Goal: Task Accomplishment & Management: Complete application form

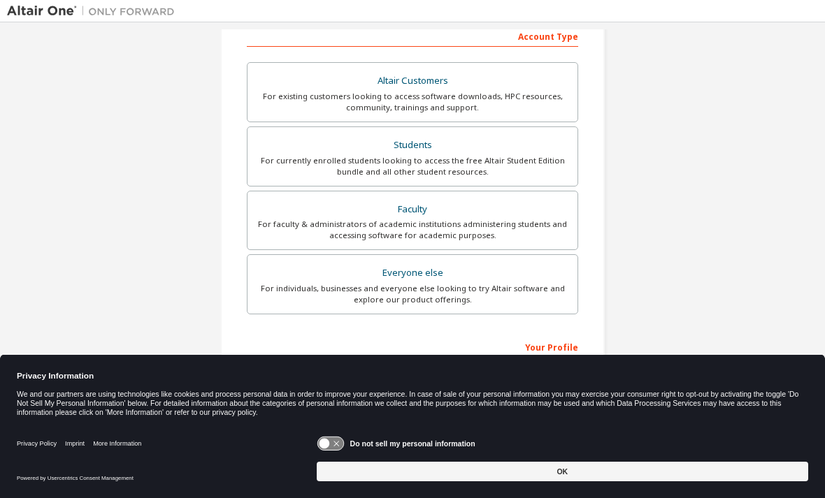
scroll to position [226, 0]
click at [524, 157] on div "For currently enrolled students looking to access the free Altair Student Editi…" at bounding box center [412, 167] width 313 height 22
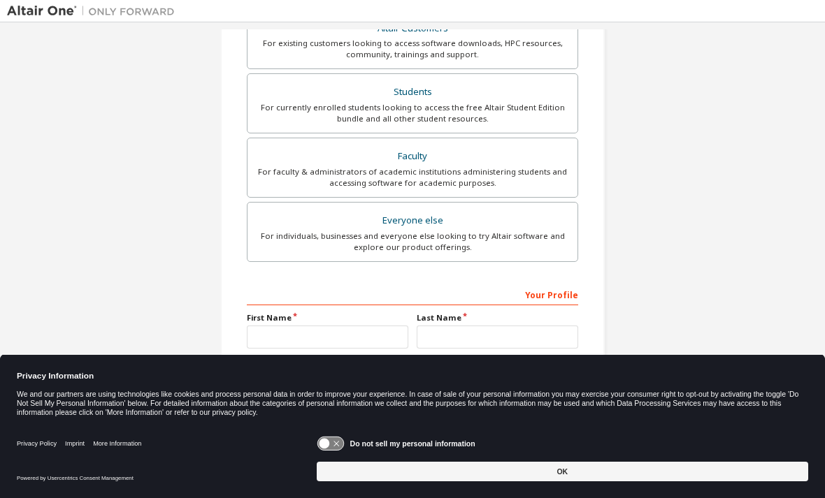
scroll to position [315, 0]
click at [637, 474] on button "OK" at bounding box center [562, 472] width 491 height 20
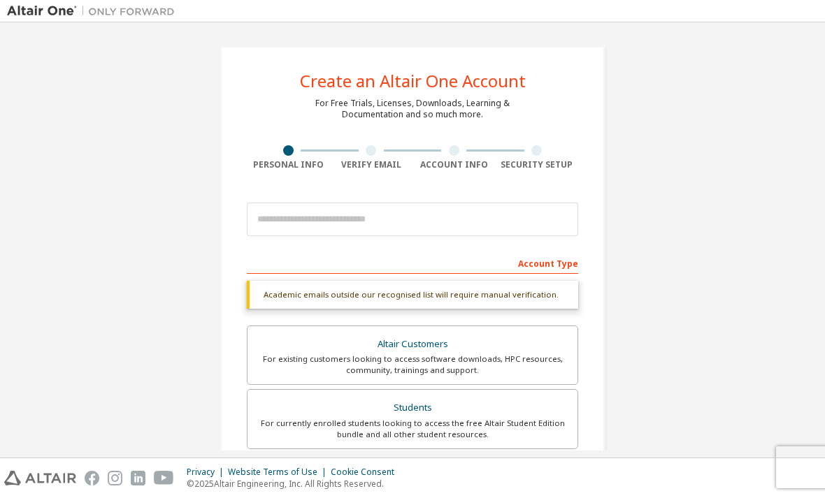
scroll to position [0, 0]
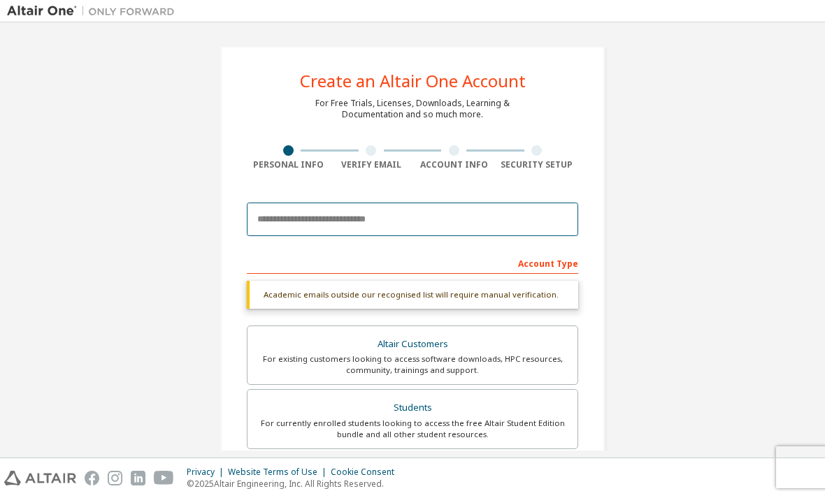
click at [275, 220] on input "email" at bounding box center [412, 220] width 331 height 34
click at [272, 203] on input "email" at bounding box center [412, 220] width 331 height 34
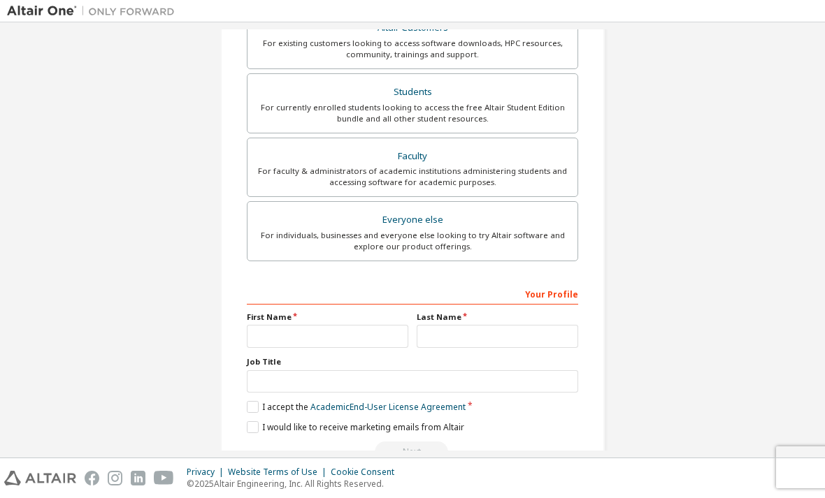
scroll to position [280, 0]
type input "**********"
click at [370, 326] on input "text" at bounding box center [327, 337] width 161 height 23
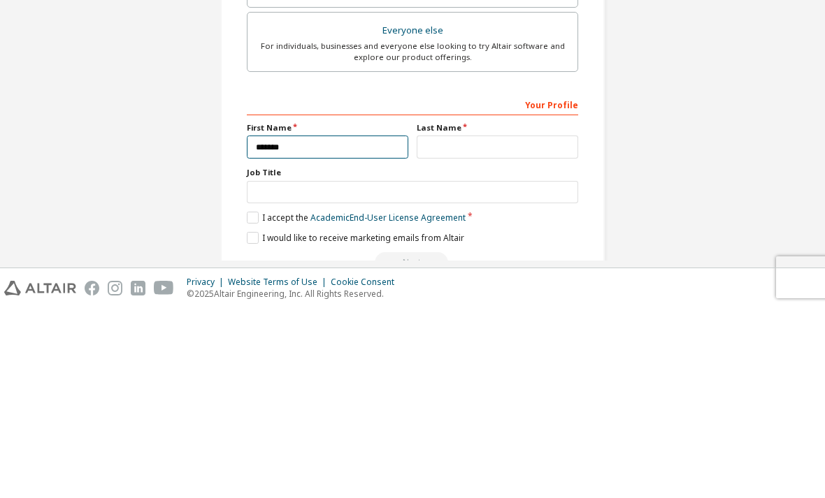
type input "*******"
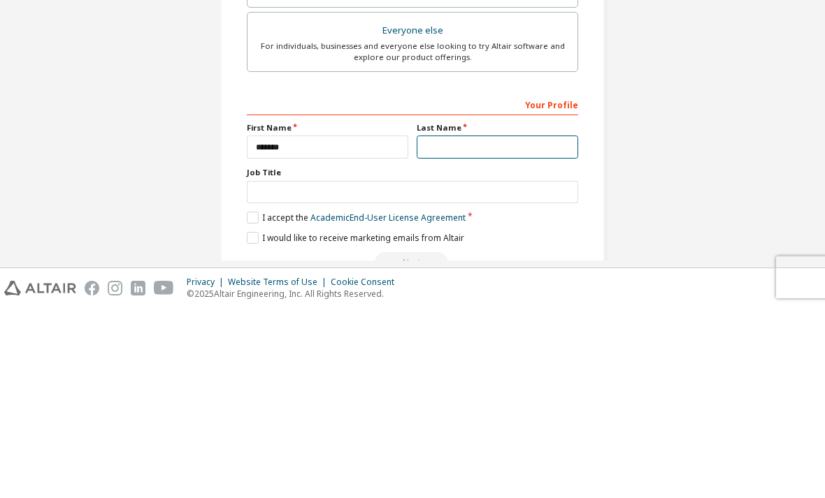
click at [524, 326] on input "text" at bounding box center [497, 337] width 161 height 23
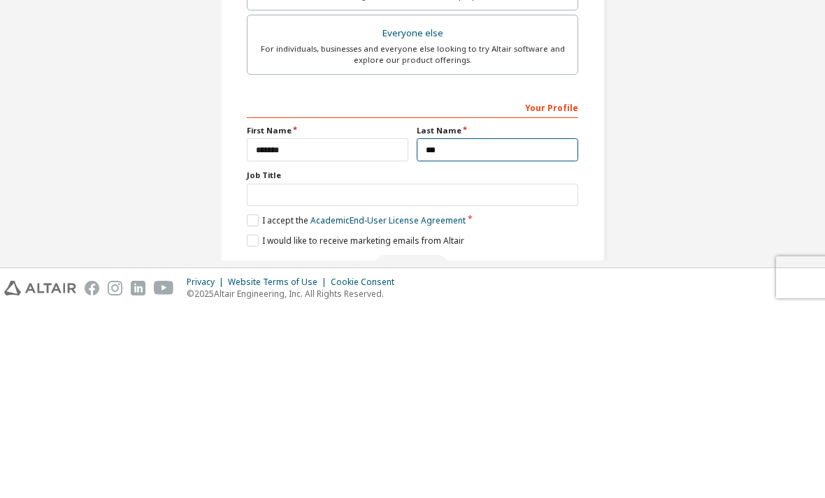
type input "***"
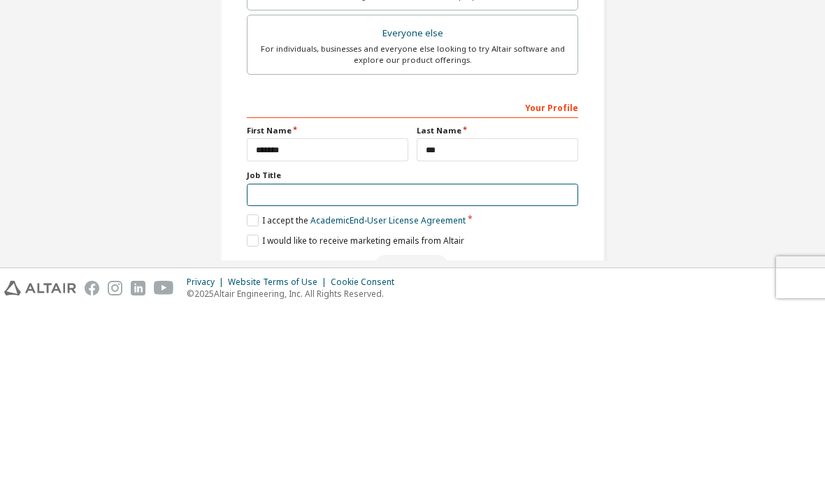
click at [498, 374] on input "text" at bounding box center [412, 385] width 331 height 23
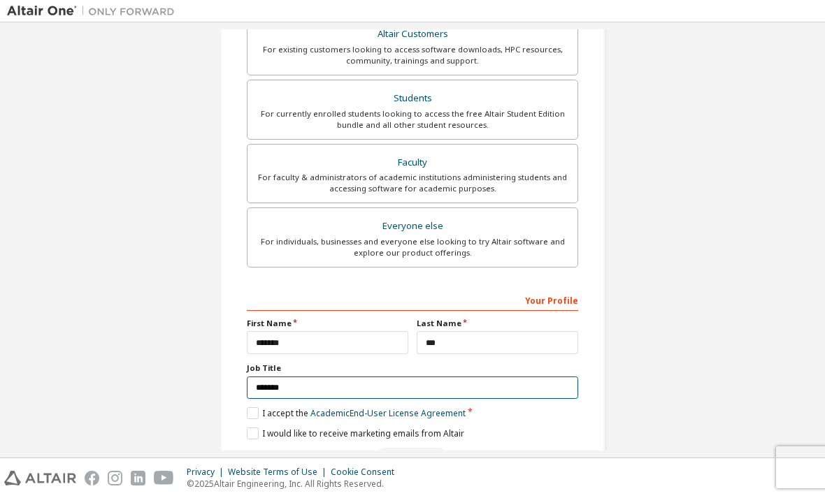
type input "*******"
click at [254, 407] on label "I accept the Academic End-User License Agreement" at bounding box center [356, 413] width 219 height 12
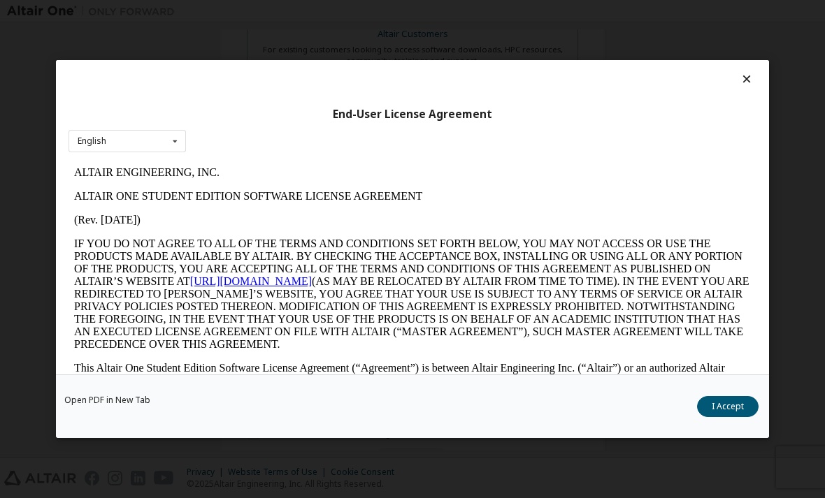
scroll to position [0, 0]
click at [731, 417] on button "I Accept" at bounding box center [728, 406] width 62 height 21
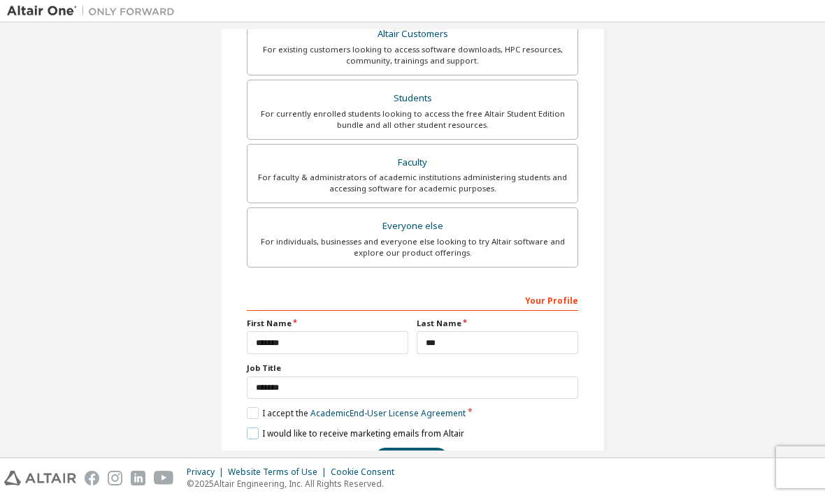
click at [251, 428] on label "I would like to receive marketing emails from Altair" at bounding box center [355, 434] width 217 height 12
click at [396, 448] on button "Next" at bounding box center [411, 458] width 73 height 21
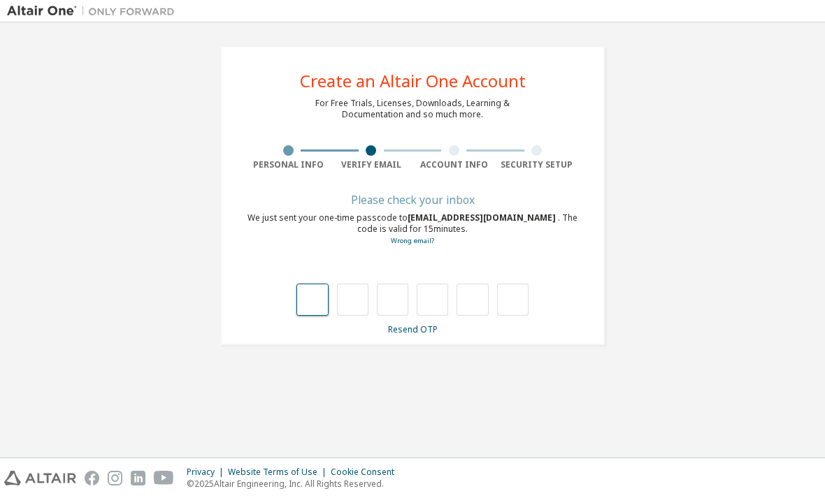
click at [301, 284] on input "text" at bounding box center [311, 300] width 31 height 32
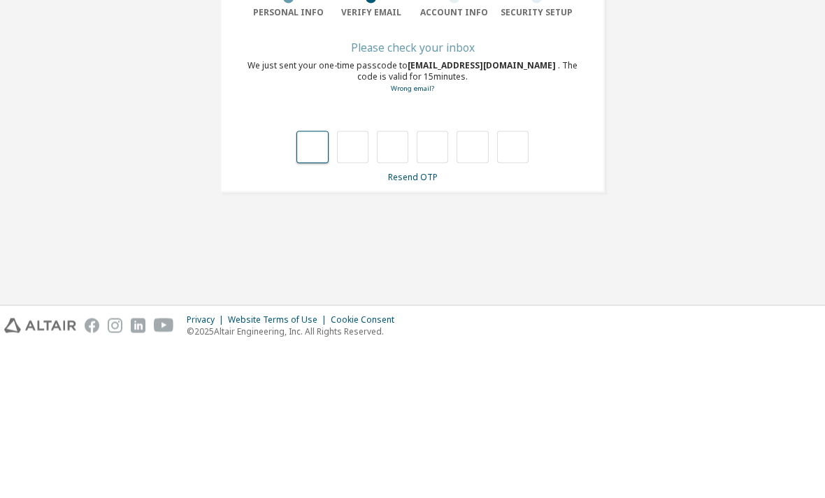
type input "*"
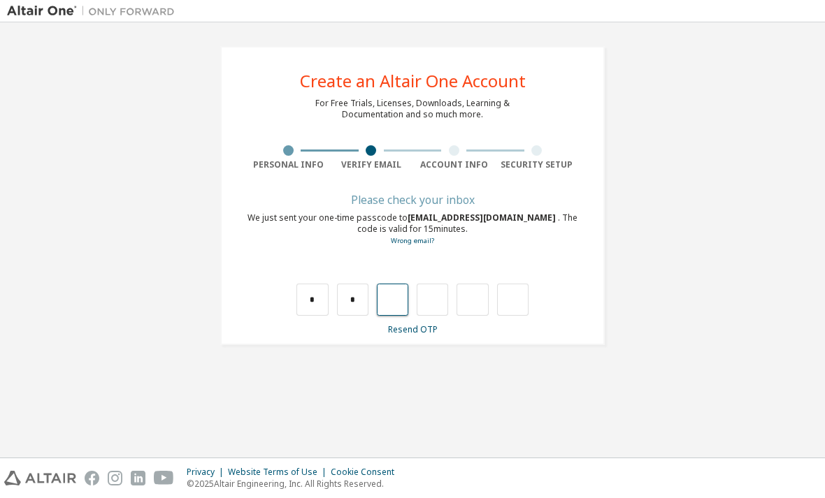
click at [394, 284] on input "text" at bounding box center [392, 300] width 31 height 32
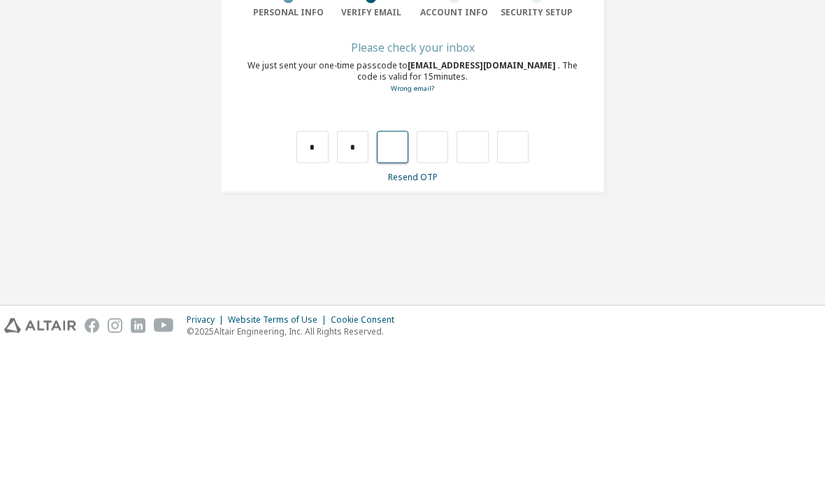
type input "*"
